Goal: Download file/media

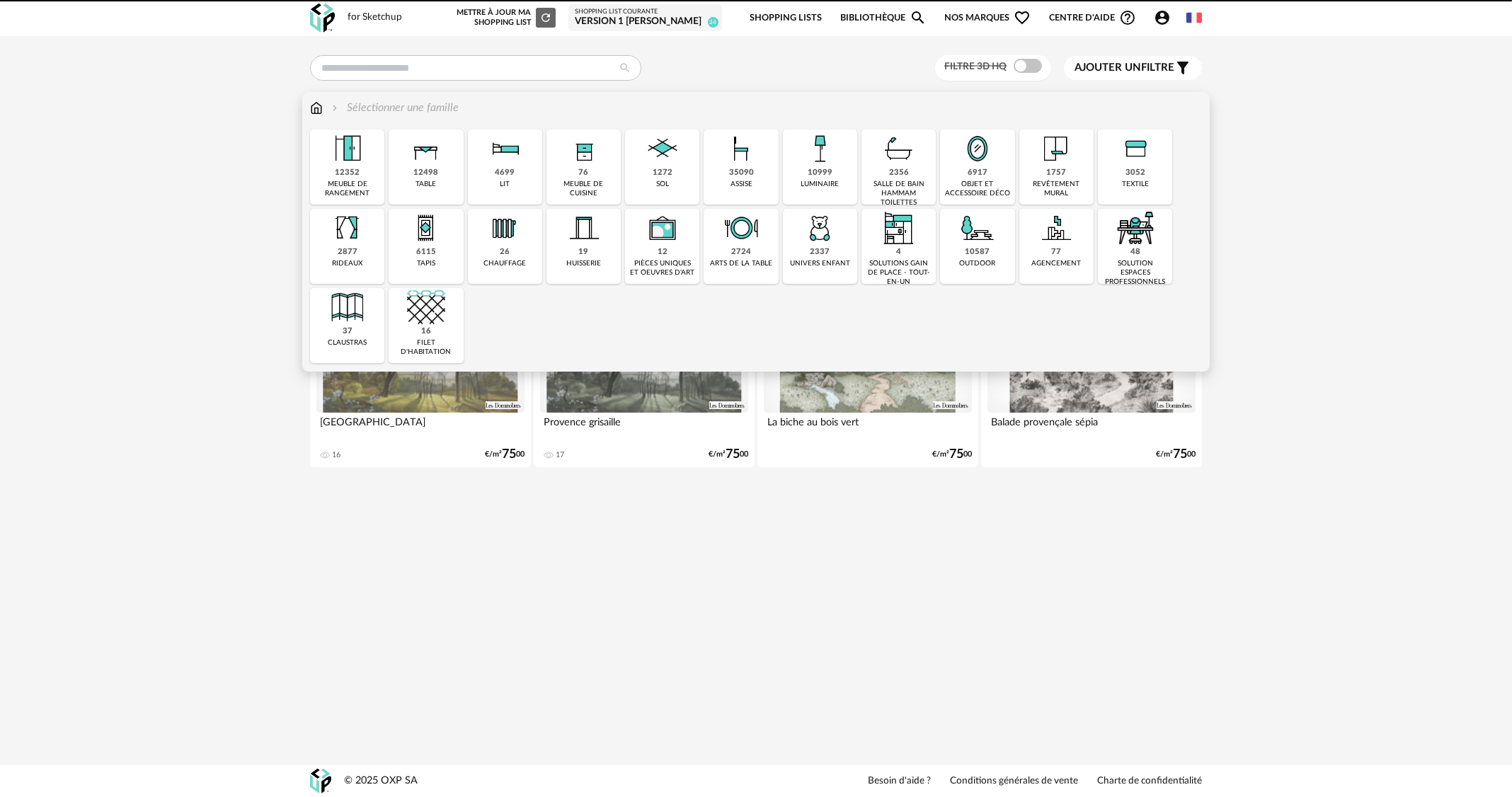
click at [586, 166] on img at bounding box center [584, 149] width 38 height 38
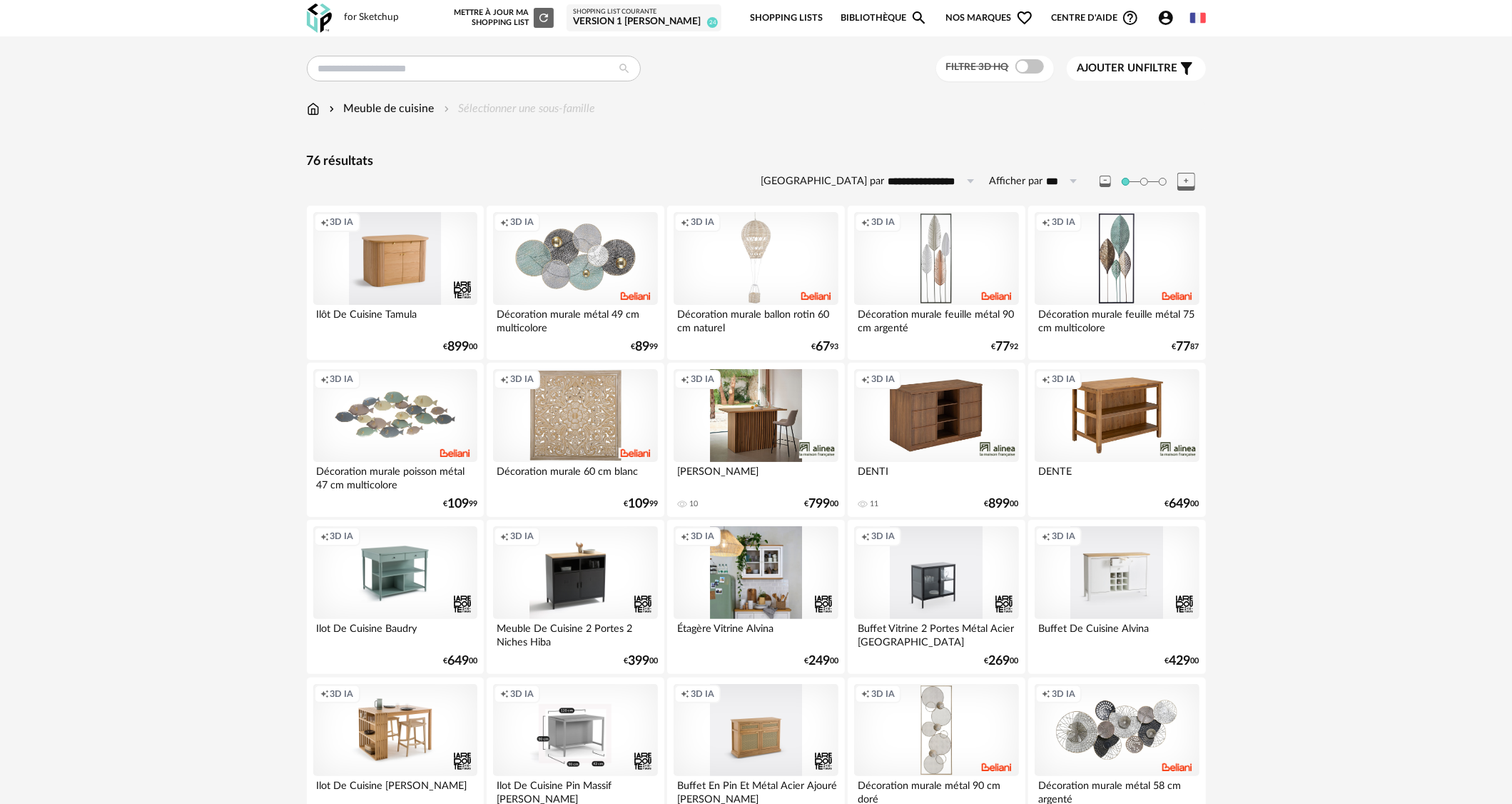
click at [387, 110] on div "Meuble de cuisine" at bounding box center [380, 108] width 109 height 16
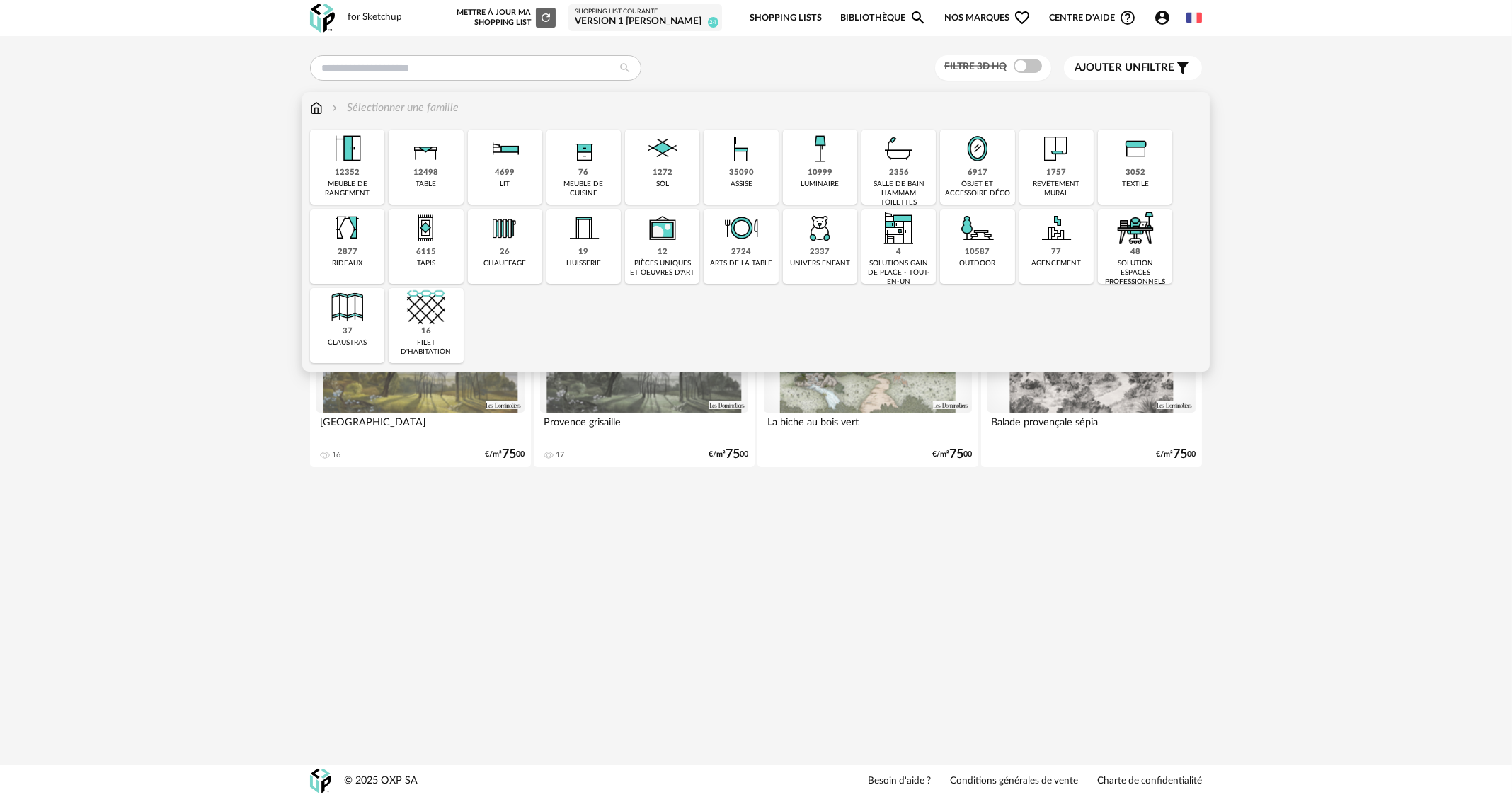
click at [581, 191] on div "meuble de cuisine" at bounding box center [583, 189] width 66 height 18
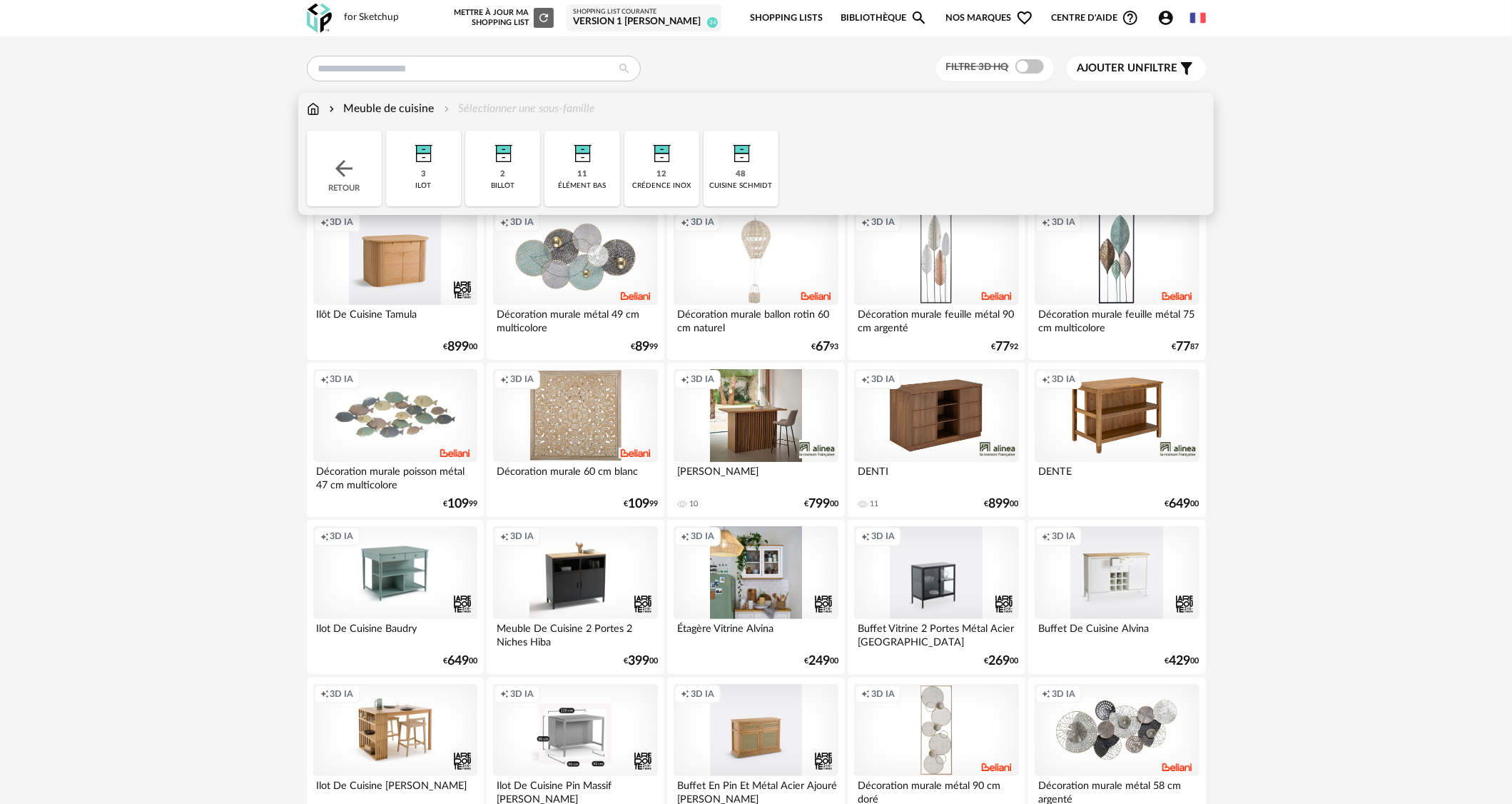
click at [745, 184] on div "cuisine schmidt" at bounding box center [741, 186] width 62 height 9
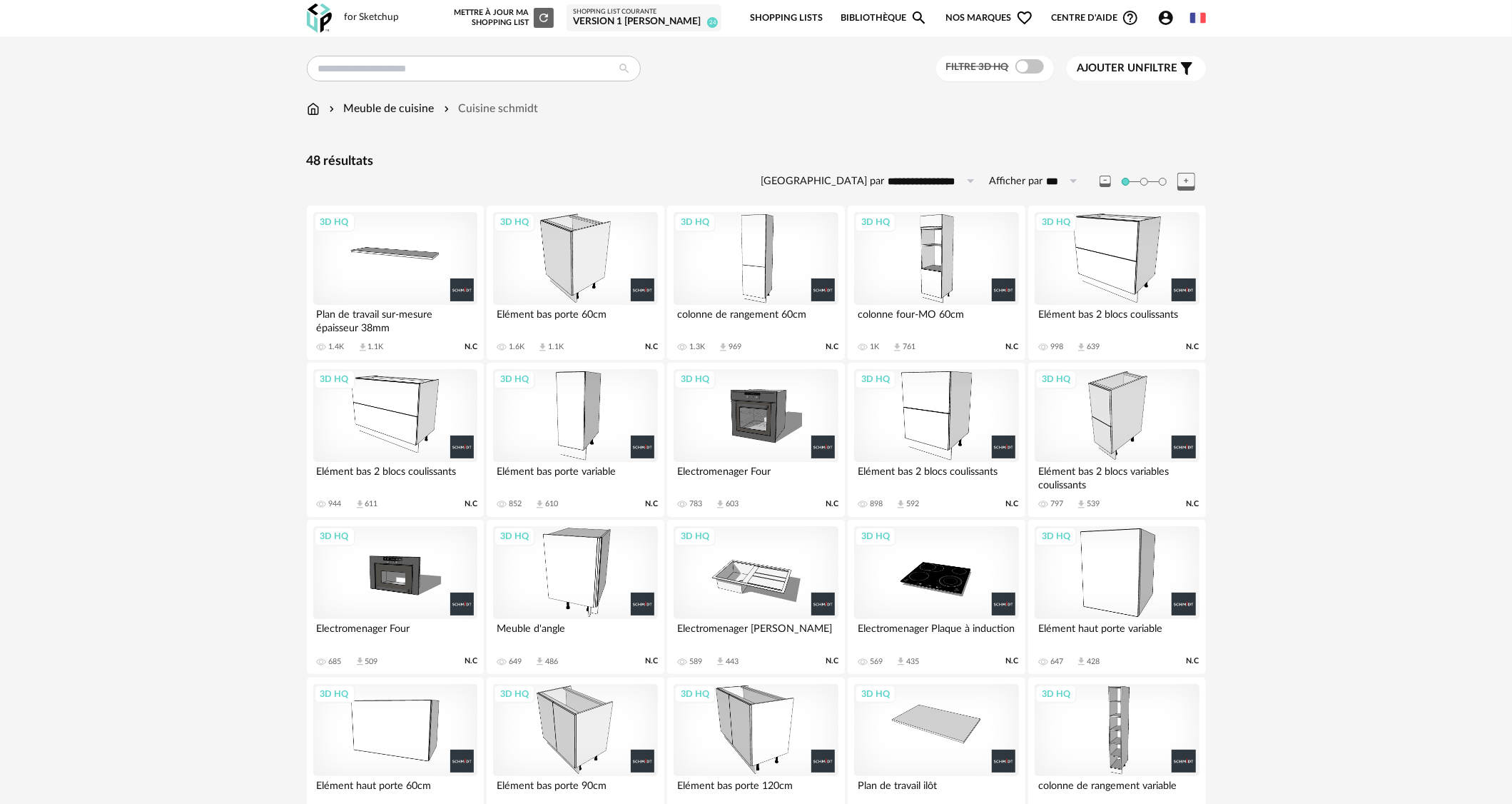
click at [418, 736] on div "3D HQ" at bounding box center [395, 730] width 164 height 93
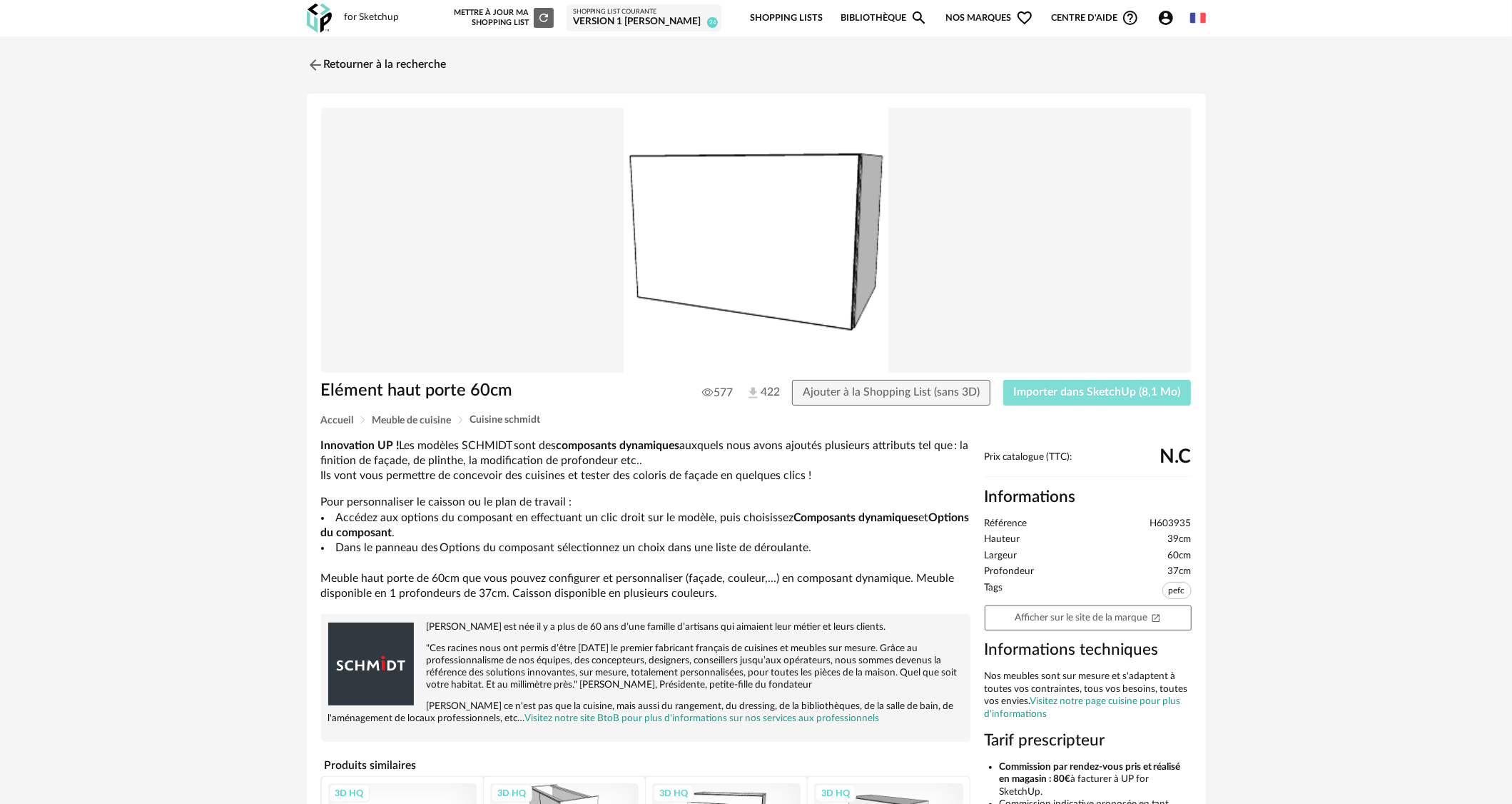
click at [1053, 393] on span "Importer dans SketchUp (8,1 Mo)" at bounding box center [1097, 392] width 167 height 12
click at [313, 63] on img at bounding box center [314, 64] width 21 height 21
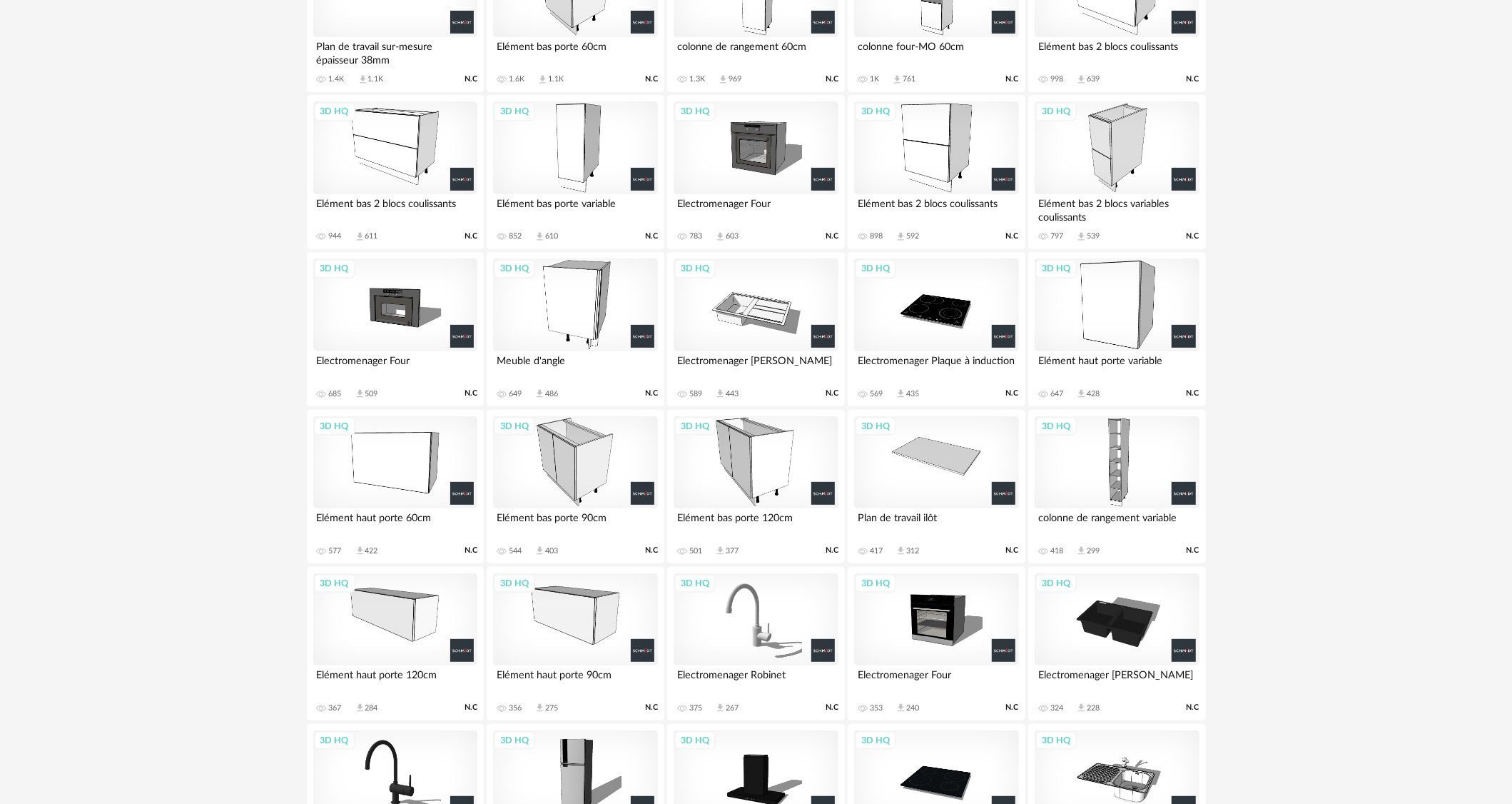
scroll to position [100, 0]
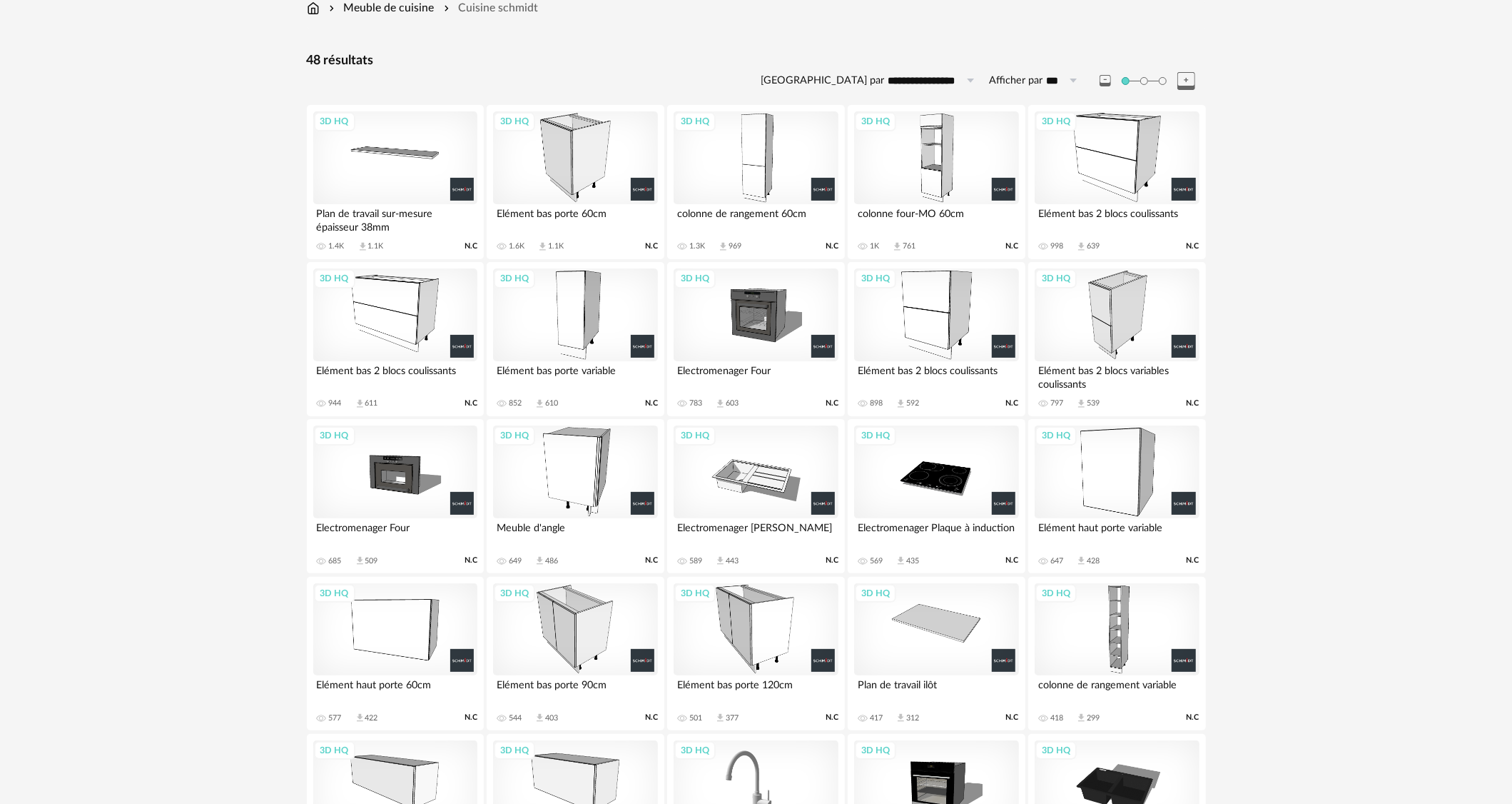
click at [560, 182] on div "3D HQ" at bounding box center [575, 158] width 164 height 93
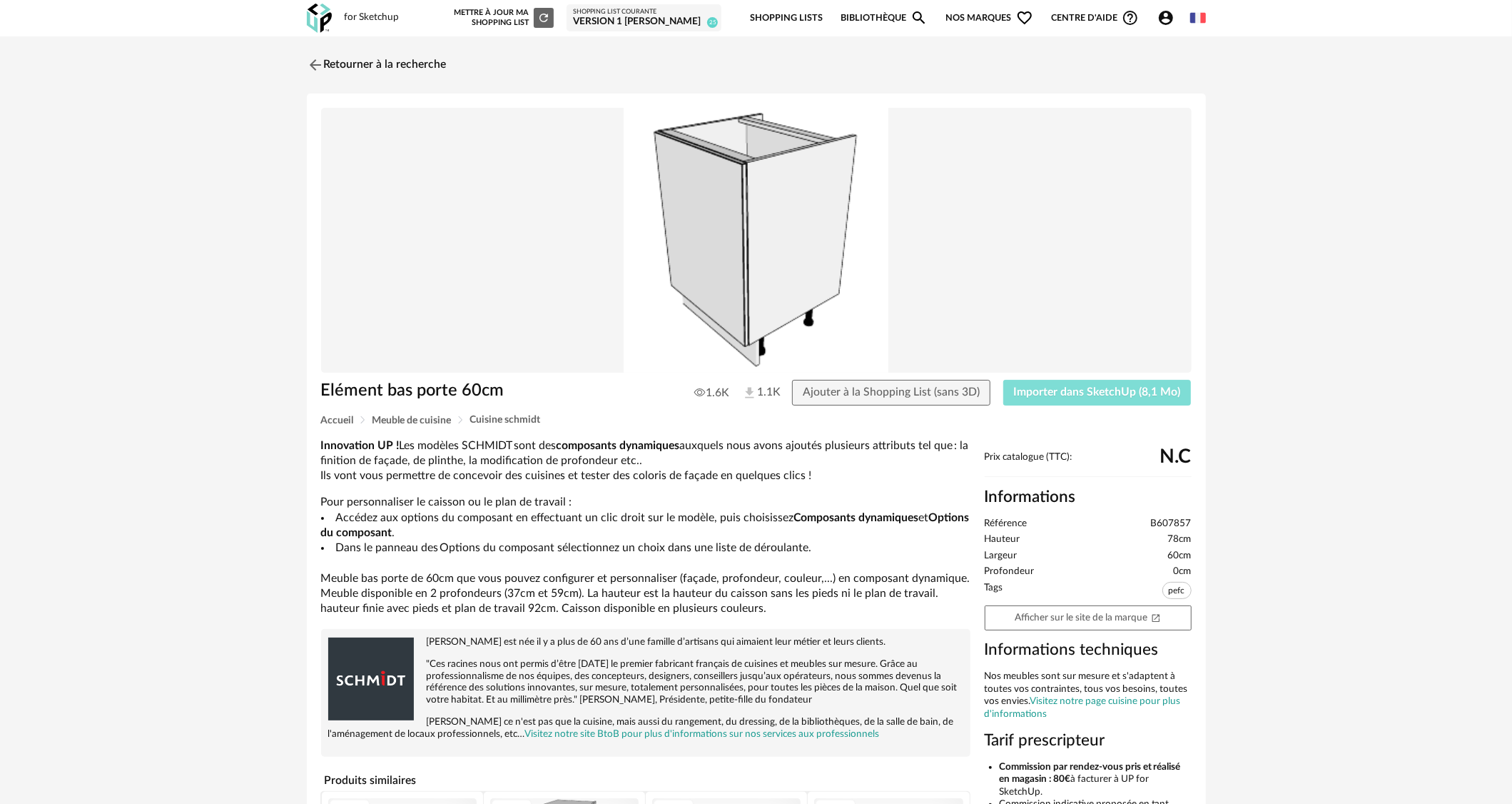
click at [1127, 391] on span "Importer dans SketchUp (8,1 Mo)" at bounding box center [1097, 392] width 167 height 12
click at [1117, 391] on span "Importer dans SketchUp (8,1 Mo)" at bounding box center [1097, 392] width 167 height 12
click at [313, 62] on img at bounding box center [314, 64] width 21 height 21
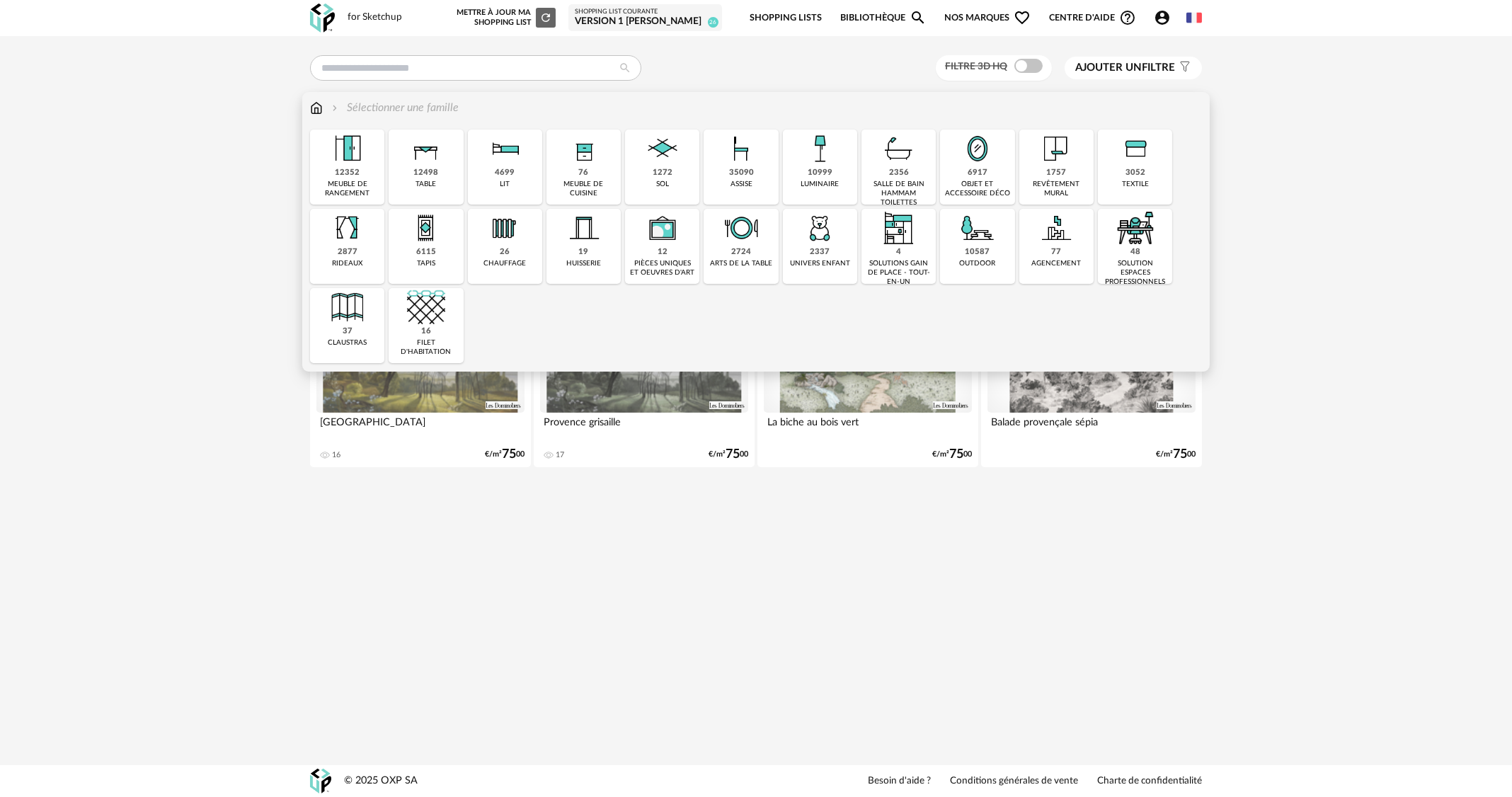
click at [600, 177] on div "76 meuble de cuisine" at bounding box center [583, 167] width 74 height 75
click at [580, 176] on div "76" at bounding box center [584, 172] width 10 height 11
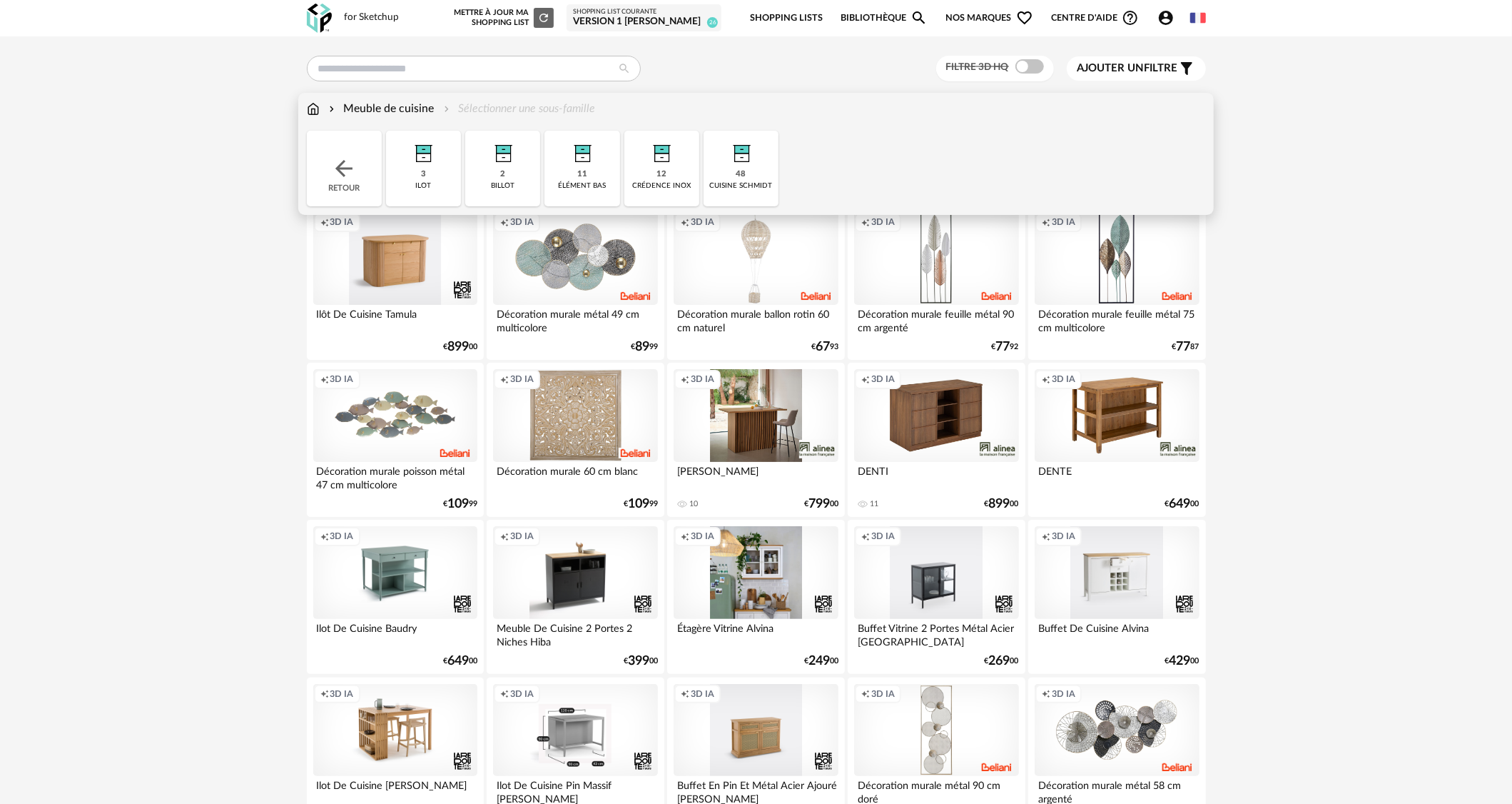
click at [732, 170] on div "48 cuisine schmidt" at bounding box center [740, 169] width 75 height 76
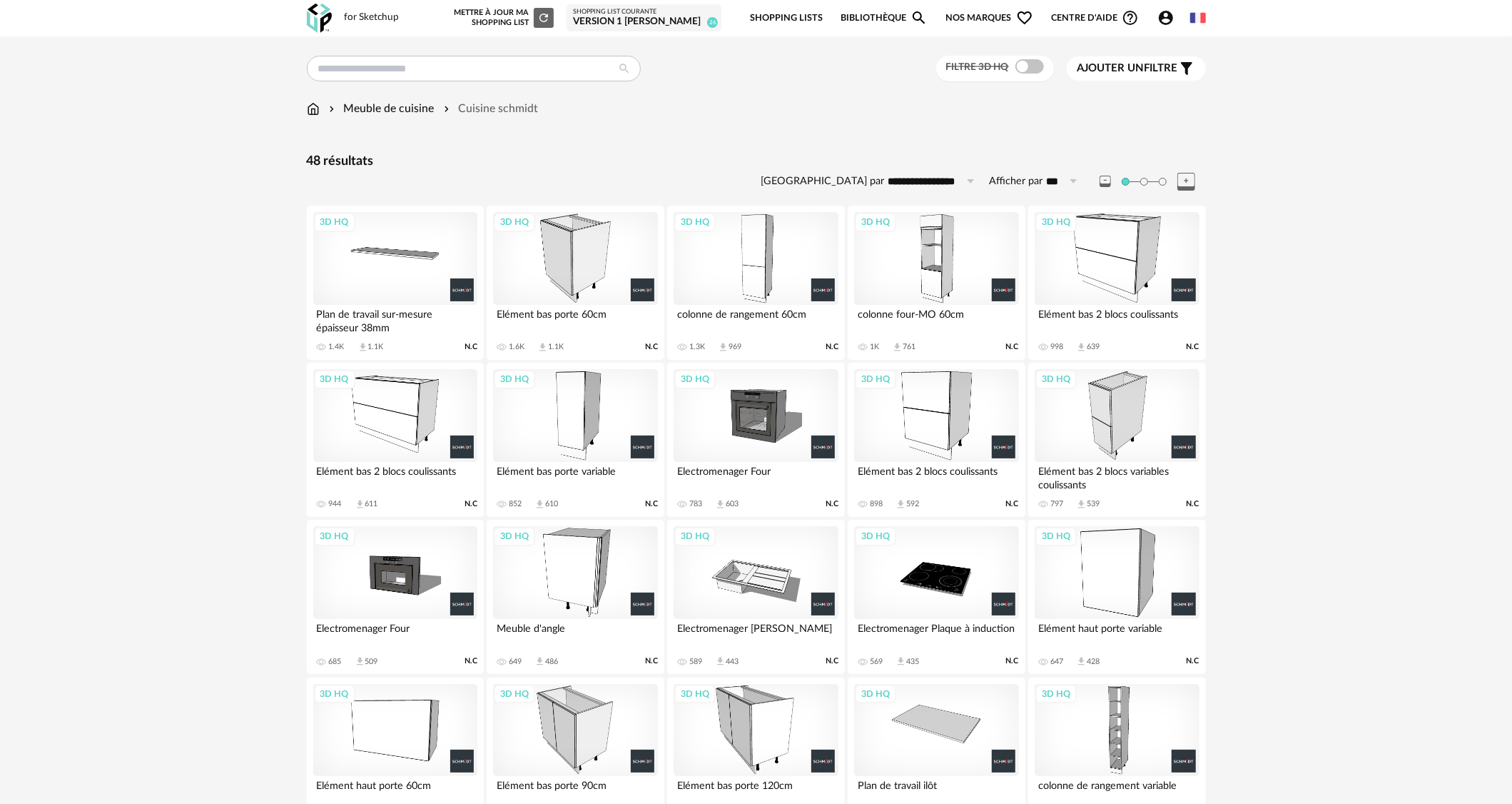
click at [595, 271] on div "3D HQ" at bounding box center [575, 258] width 164 height 93
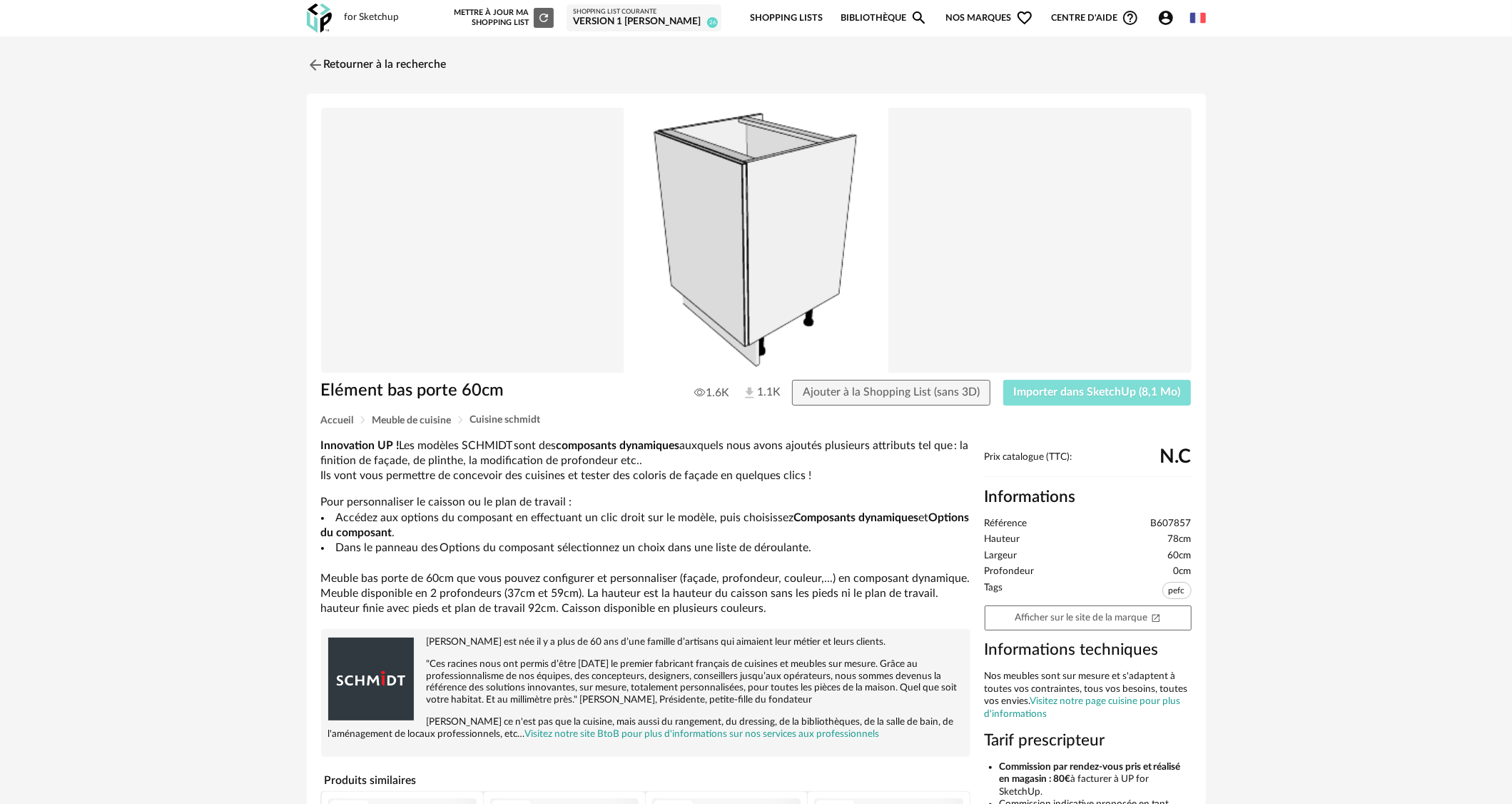
click at [1137, 403] on button "Importer dans SketchUp (8,1 Mo)" at bounding box center [1096, 392] width 188 height 25
click at [315, 62] on img at bounding box center [314, 64] width 21 height 21
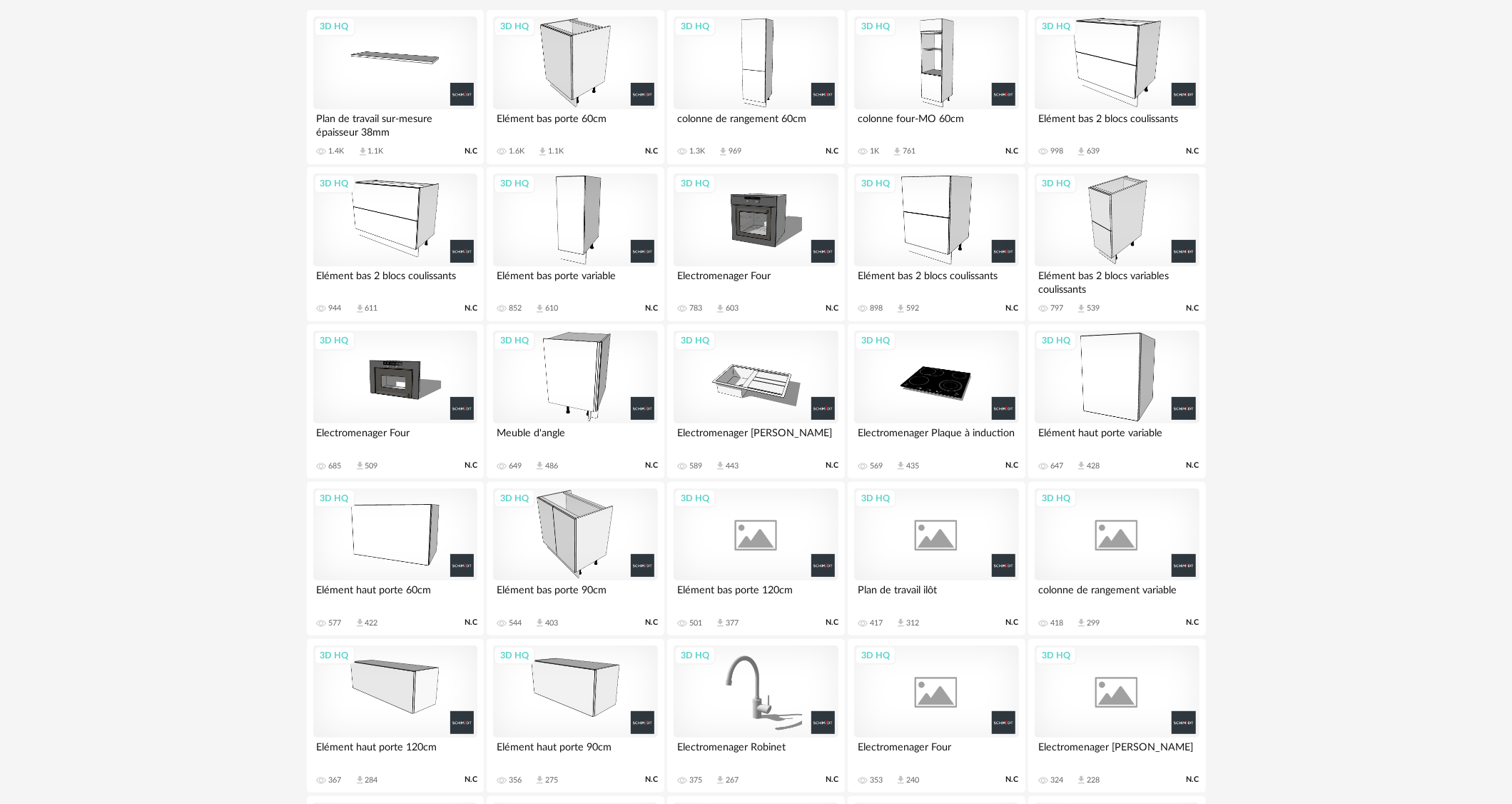
scroll to position [201, 0]
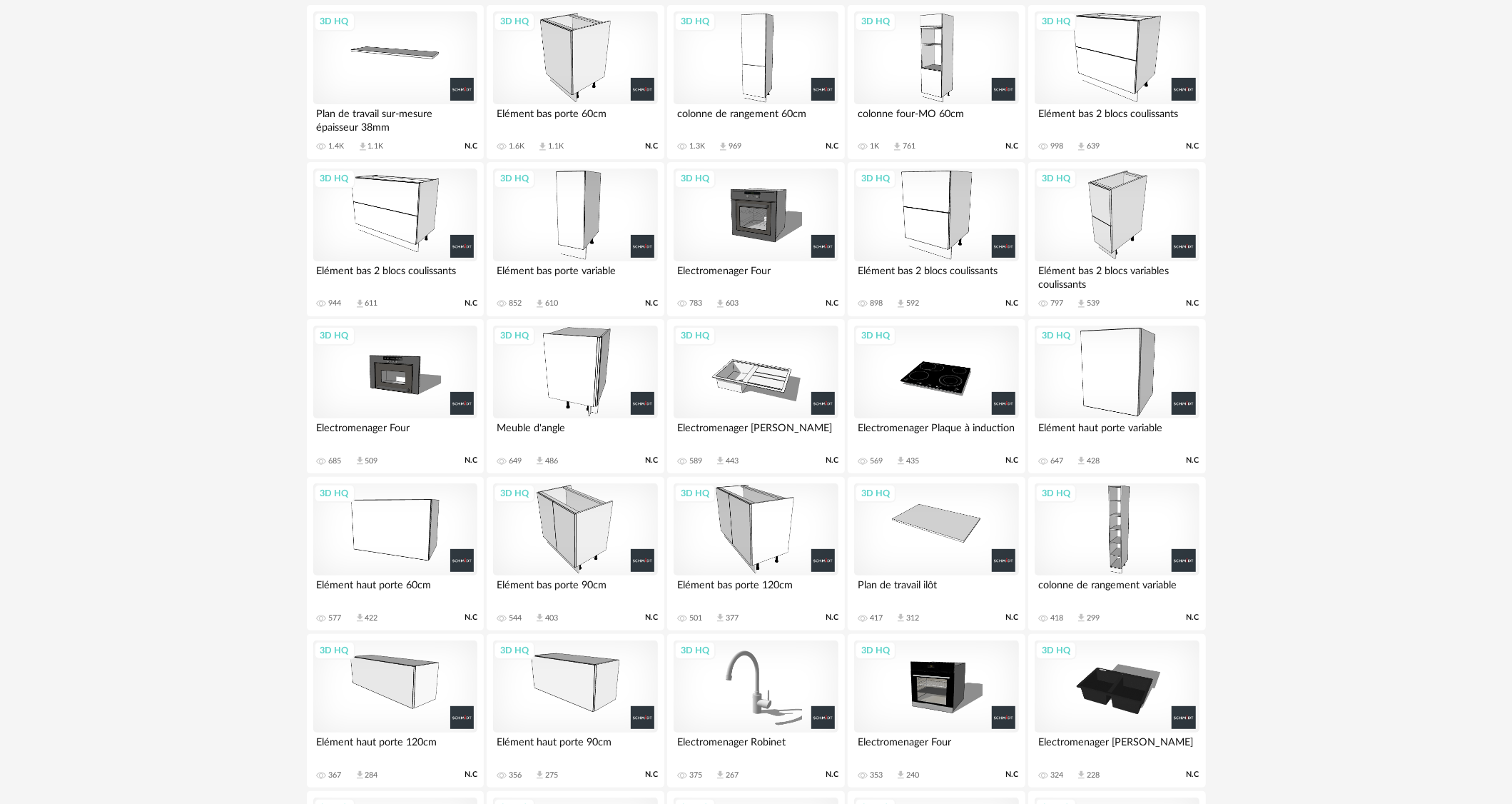
click at [947, 531] on div "3D HQ" at bounding box center [936, 530] width 164 height 93
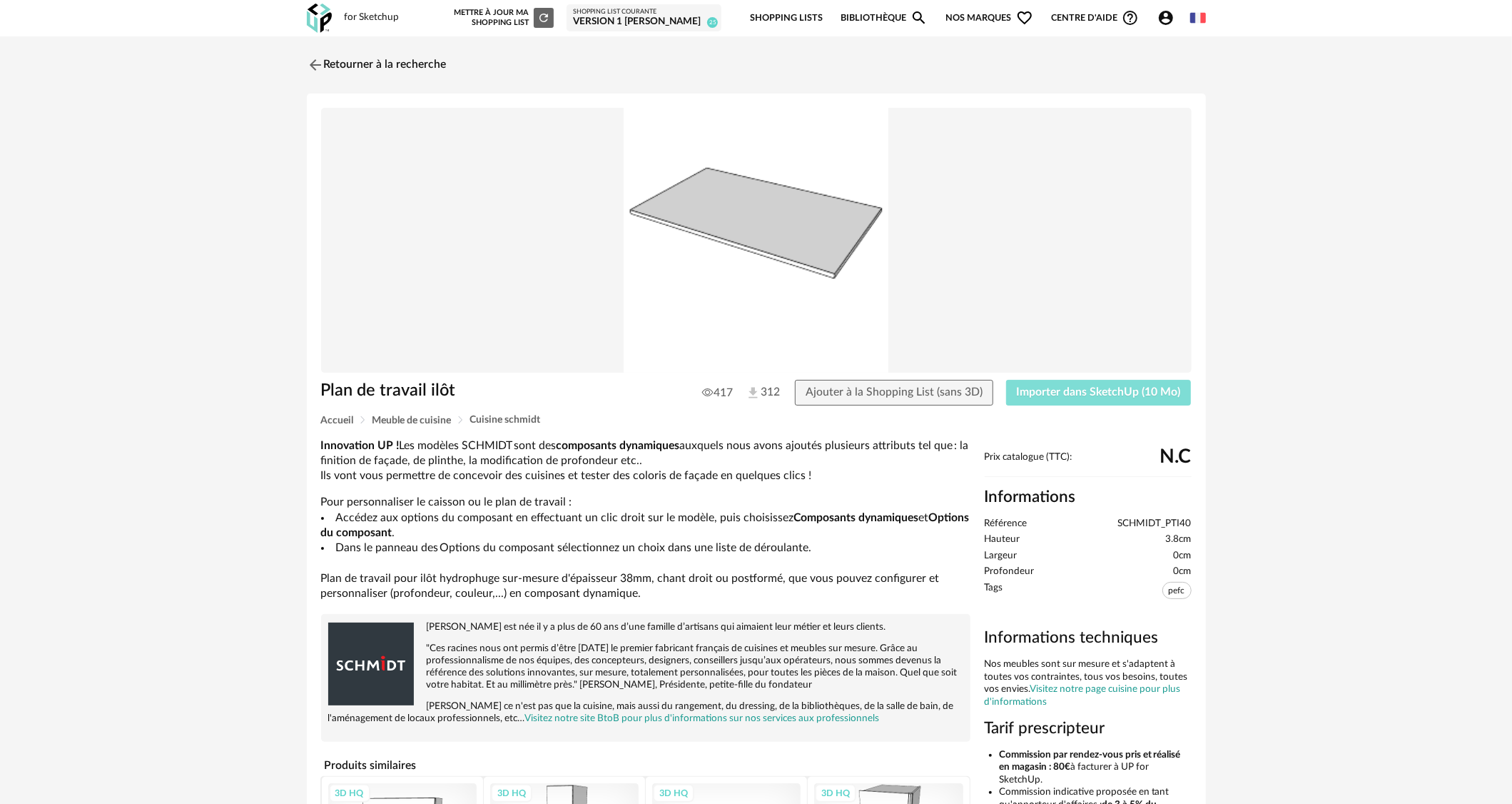
click at [1104, 390] on span "Importer dans SketchUp (10 Mo)" at bounding box center [1098, 392] width 164 height 12
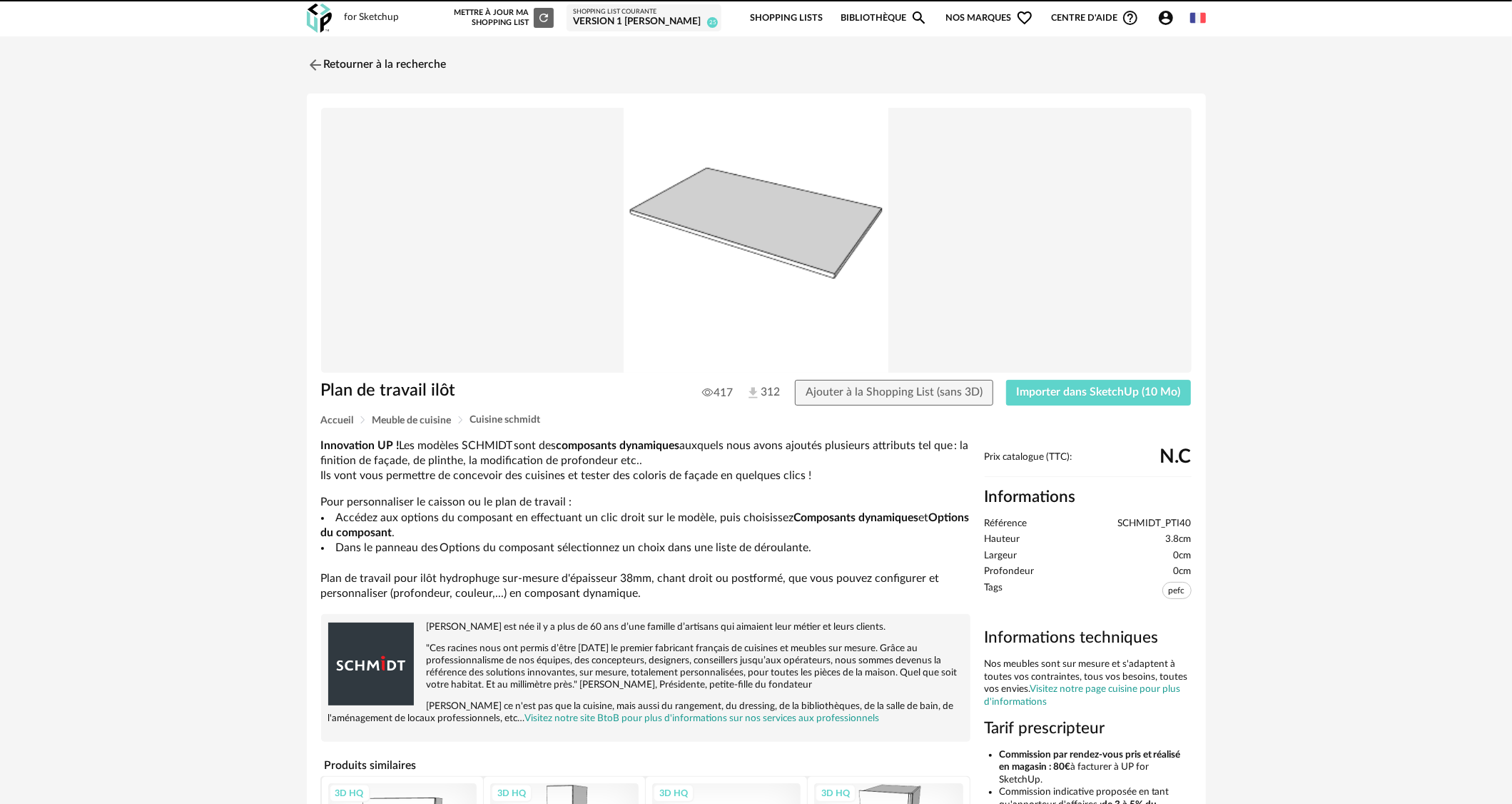
drag, startPoint x: 558, startPoint y: 386, endPoint x: 935, endPoint y: 229, distance: 408.4
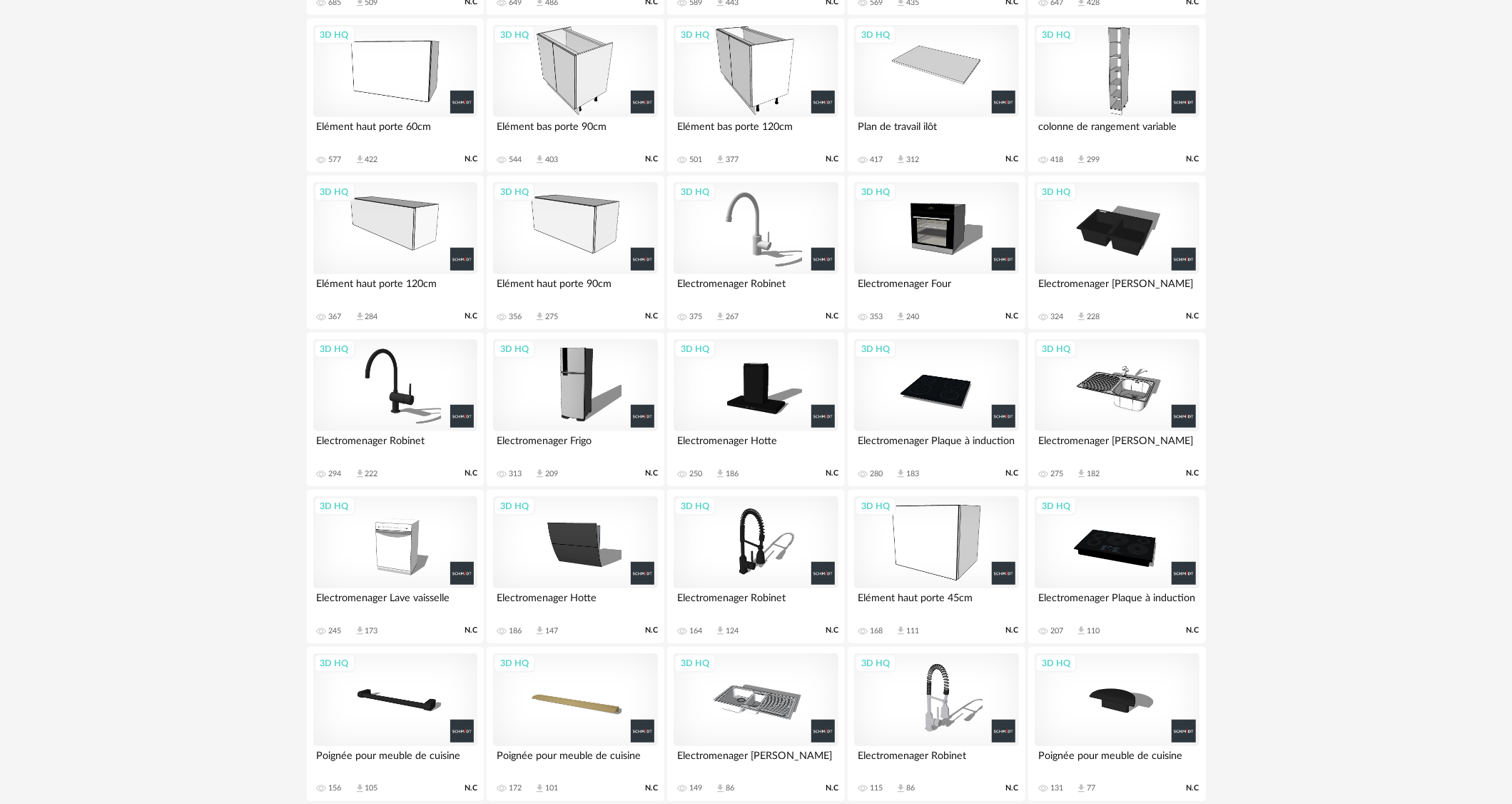
scroll to position [672, 0]
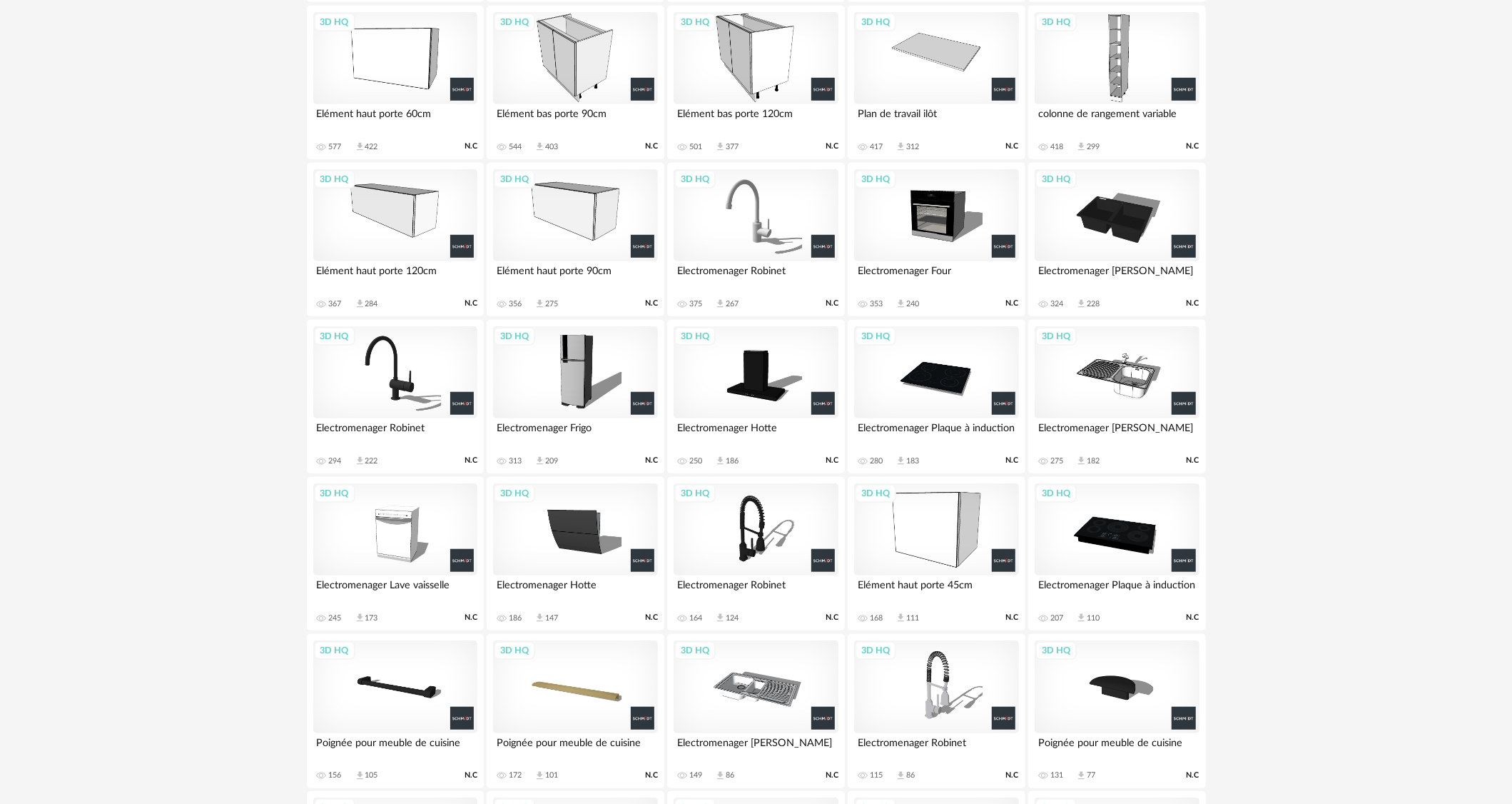
click at [386, 92] on div "3D HQ" at bounding box center [395, 58] width 164 height 93
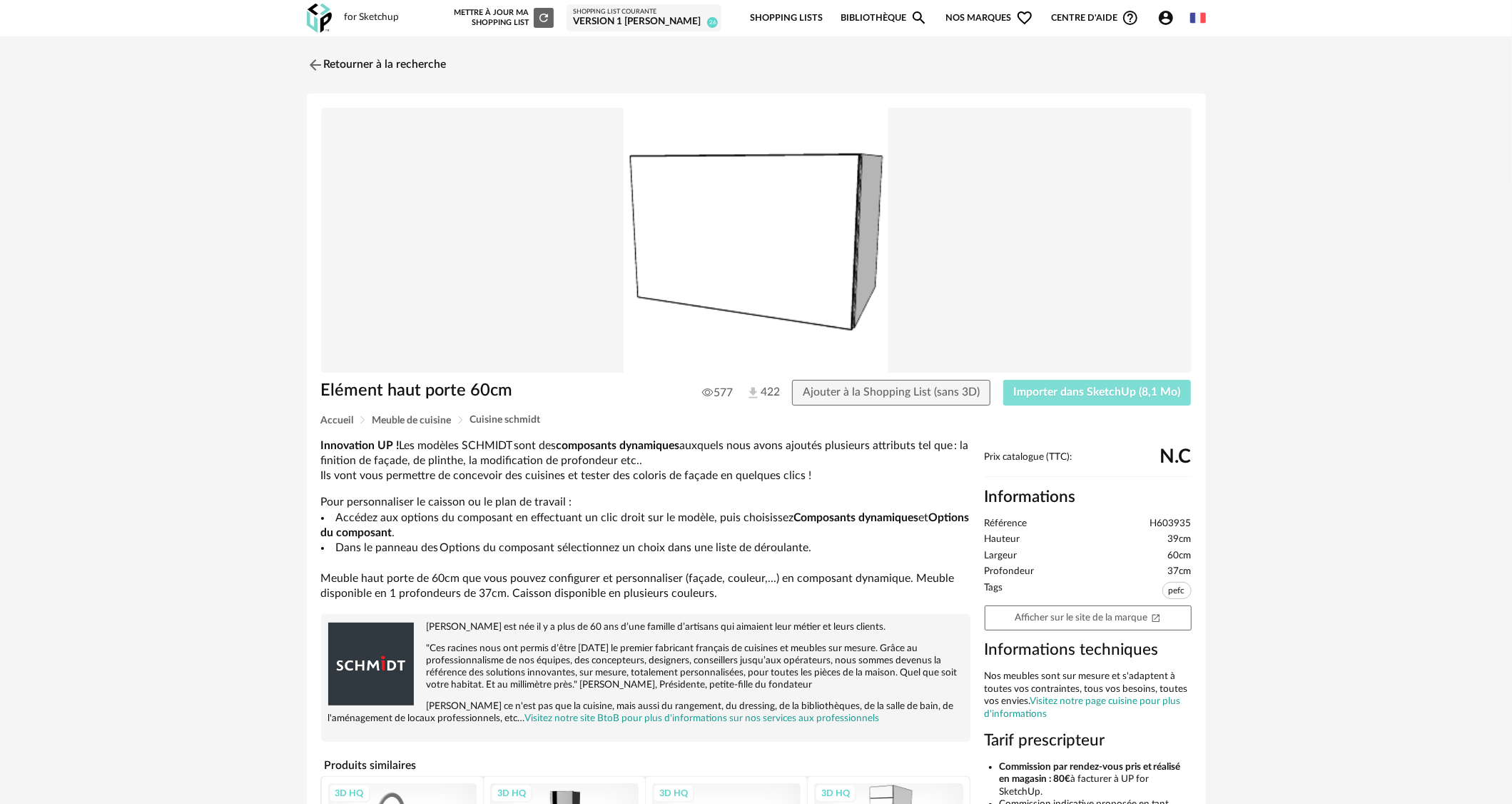
click at [1037, 391] on span "Importer dans SketchUp (8,1 Mo)" at bounding box center [1097, 392] width 167 height 12
click at [389, 70] on link "Retourner à la recherche" at bounding box center [374, 64] width 140 height 31
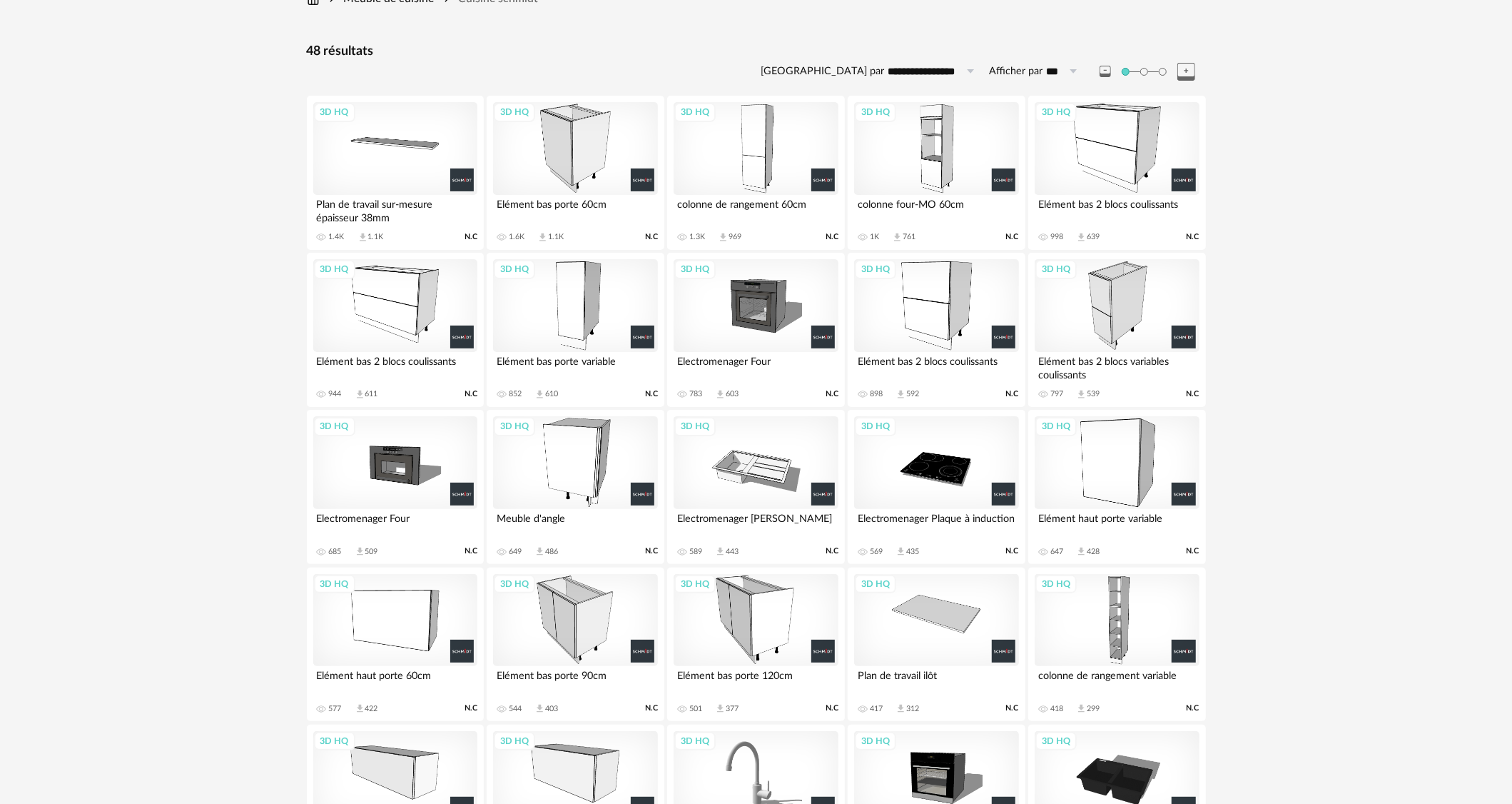
scroll to position [24, 0]
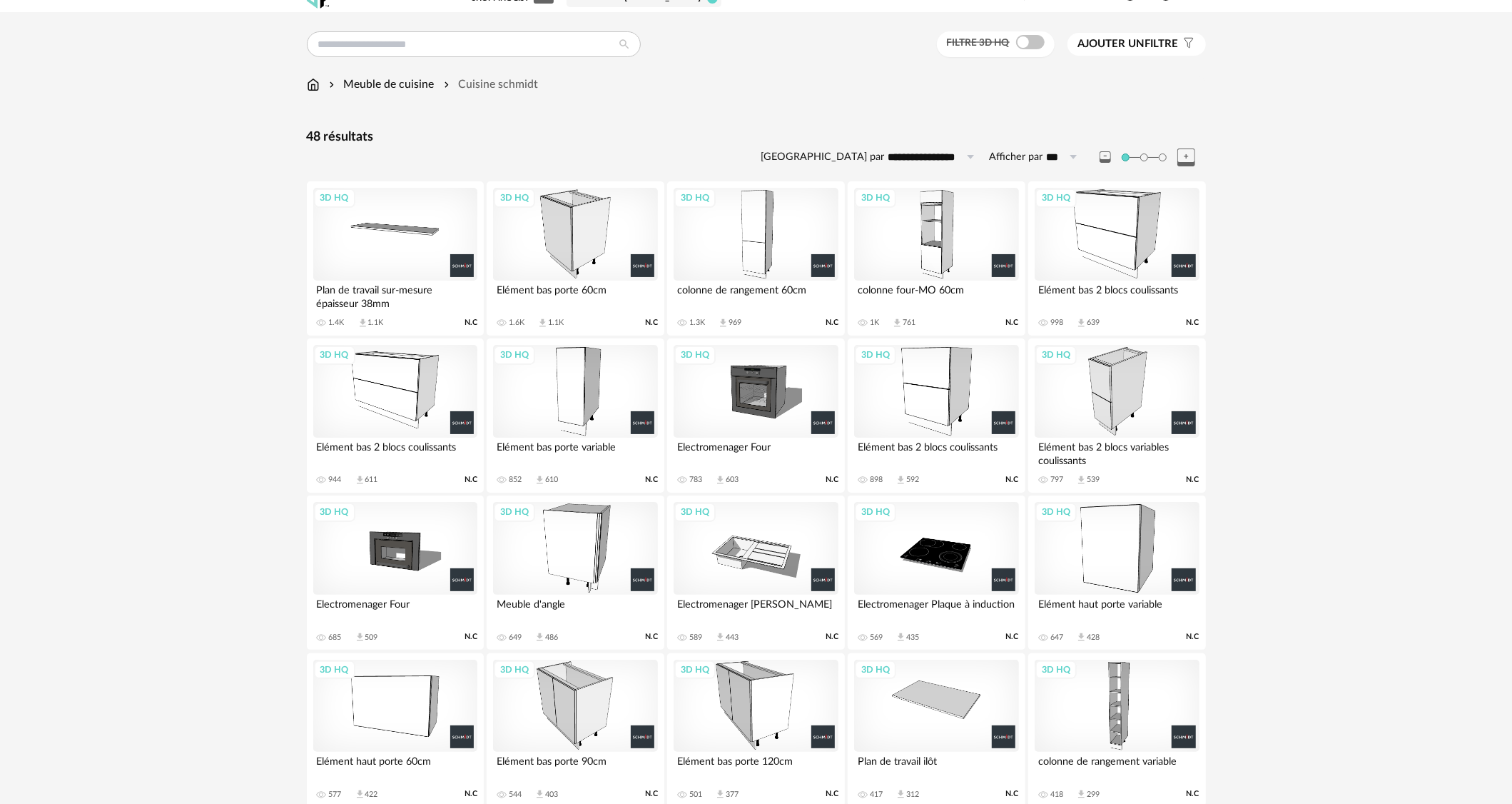
click at [407, 237] on div "3D HQ" at bounding box center [395, 234] width 164 height 93
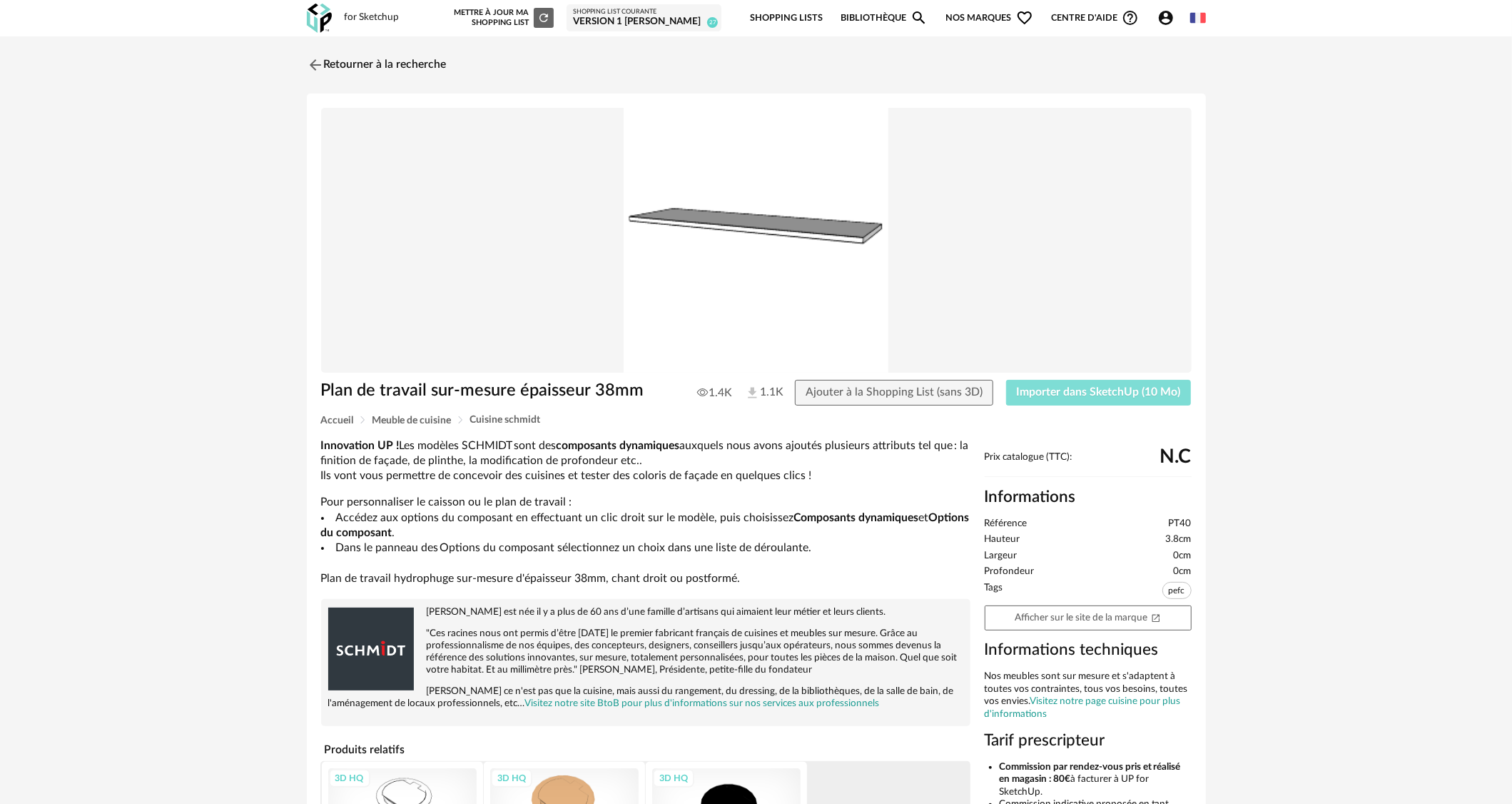
click at [1123, 380] on button "Importer dans SketchUp (10 Mo)" at bounding box center [1099, 392] width 186 height 25
